Goal: Transaction & Acquisition: Purchase product/service

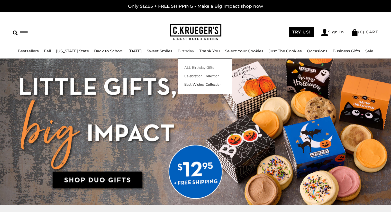
click at [192, 68] on link "ALL Birthday Gifts" at bounding box center [205, 67] width 54 height 5
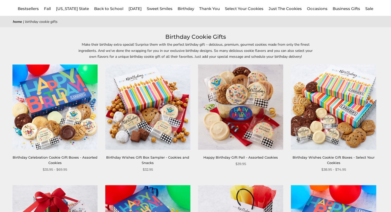
scroll to position [51, 0]
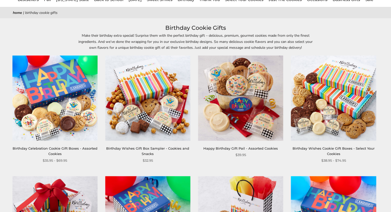
click at [63, 122] on img at bounding box center [54, 98] width 85 height 85
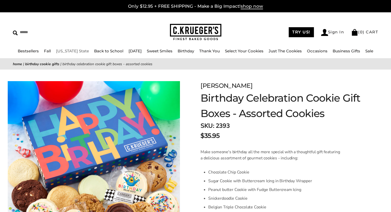
click at [65, 51] on link "[US_STATE] State" at bounding box center [72, 51] width 33 height 5
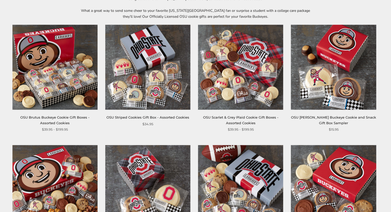
scroll to position [103, 0]
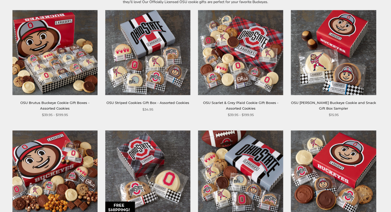
click at [71, 76] on img at bounding box center [54, 52] width 85 height 85
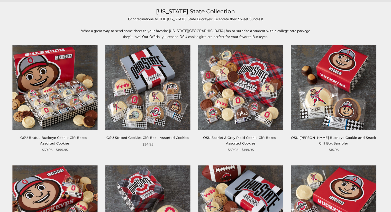
scroll to position [0, 0]
